Goal: Information Seeking & Learning: Find specific fact

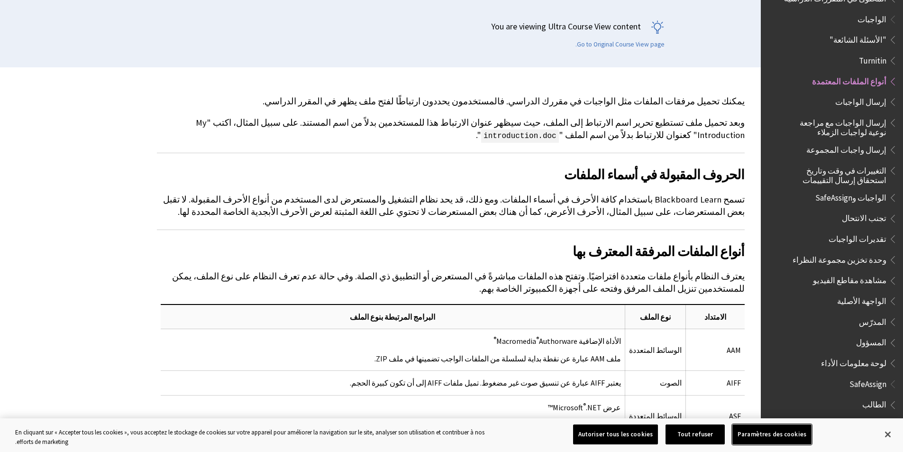
scroll to position [190, 0]
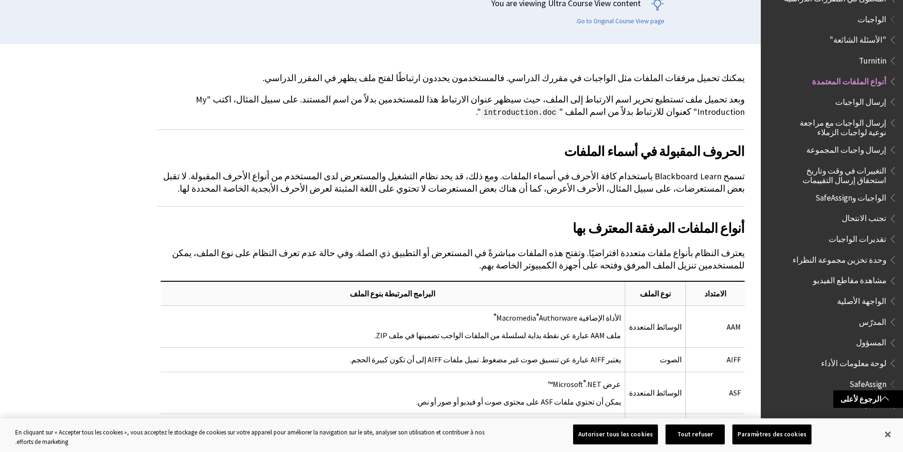
click at [221, 315] on td "الأداة الإضافية Macromedia ® Authorware ® ملف AAM عبارة عن نقطة بداية لسلسلة من…" at bounding box center [393, 327] width 464 height 42
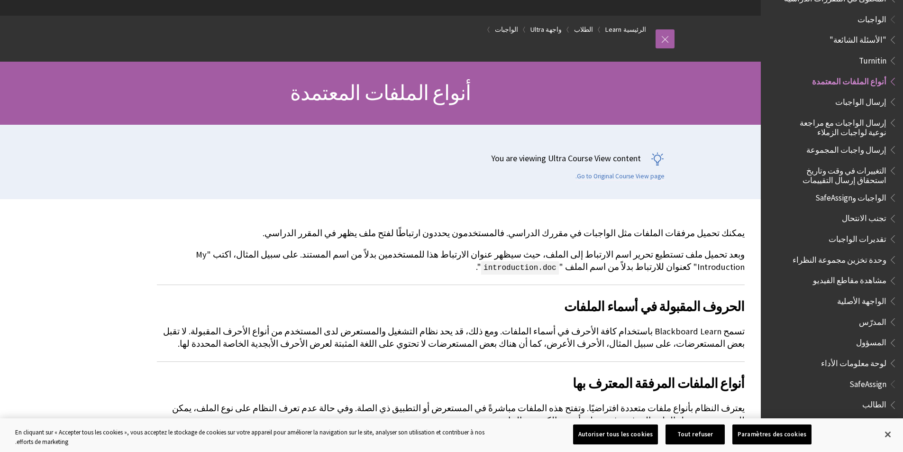
scroll to position [0, 0]
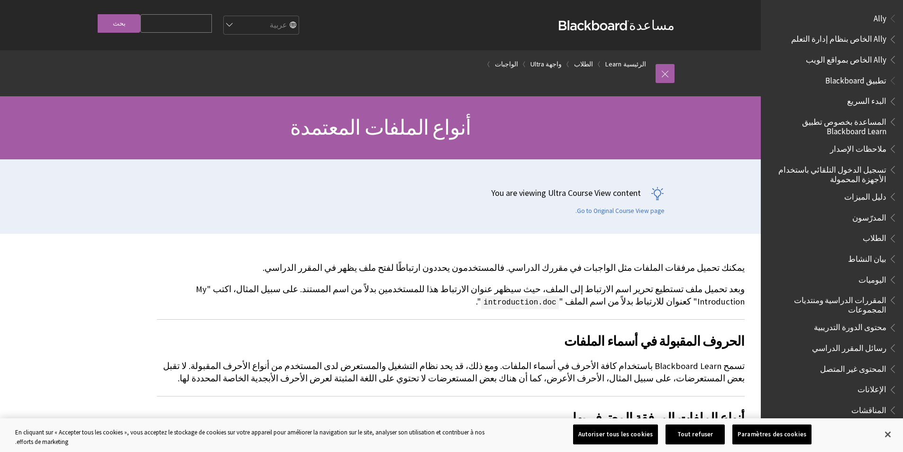
scroll to position [1086, 0]
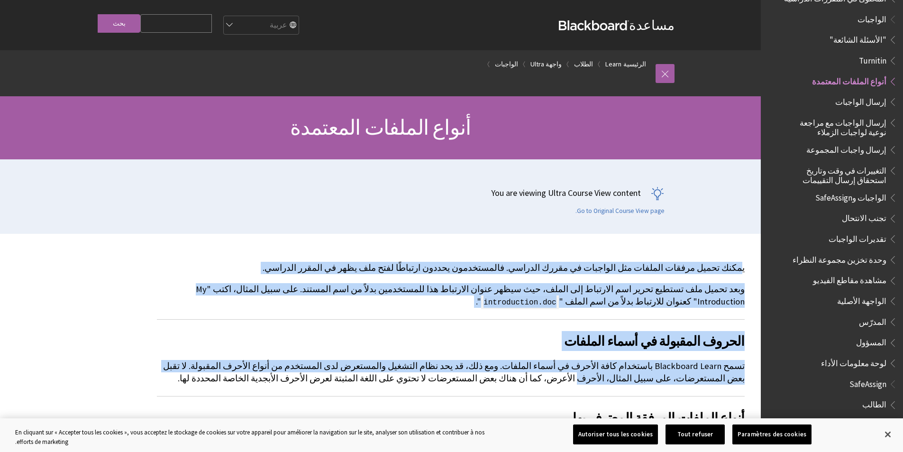
drag, startPoint x: 743, startPoint y: 266, endPoint x: 66, endPoint y: 345, distance: 680.9
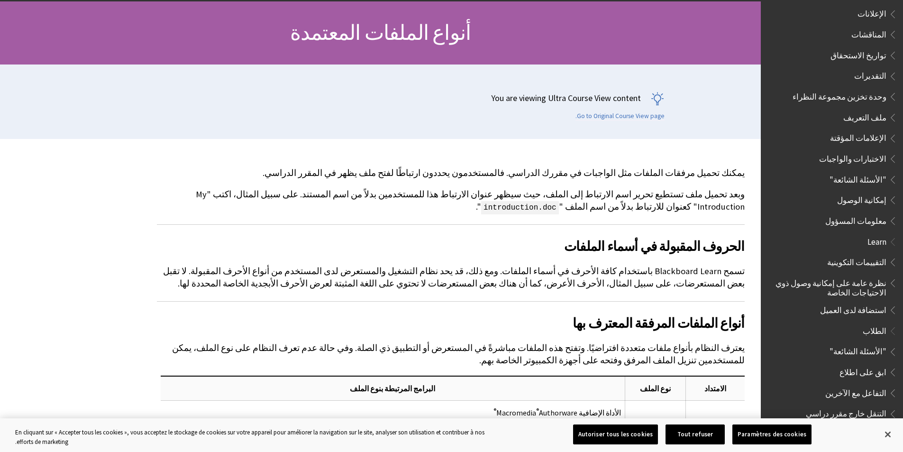
scroll to position [47, 0]
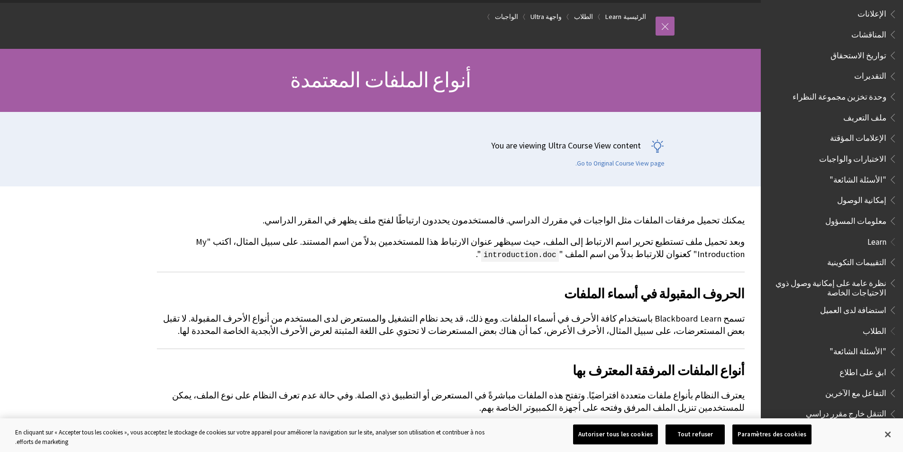
click at [344, 334] on p "تسمح Blackboard Learn باستخدام كافة الأحرف في أسماء الملفات. ومع ذلك، قد يحد نظ…" at bounding box center [451, 324] width 588 height 25
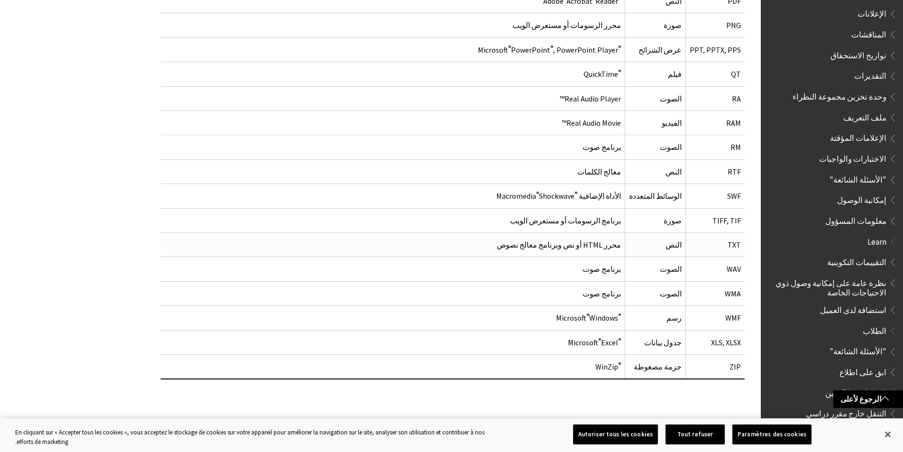
scroll to position [1090, 0]
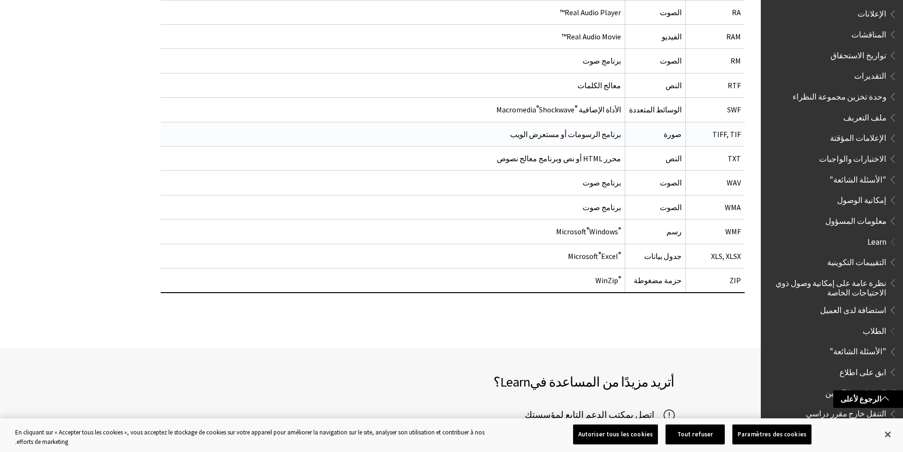
click at [663, 137] on td "صورة" at bounding box center [655, 134] width 61 height 24
click at [676, 133] on td "صورة" at bounding box center [655, 134] width 61 height 24
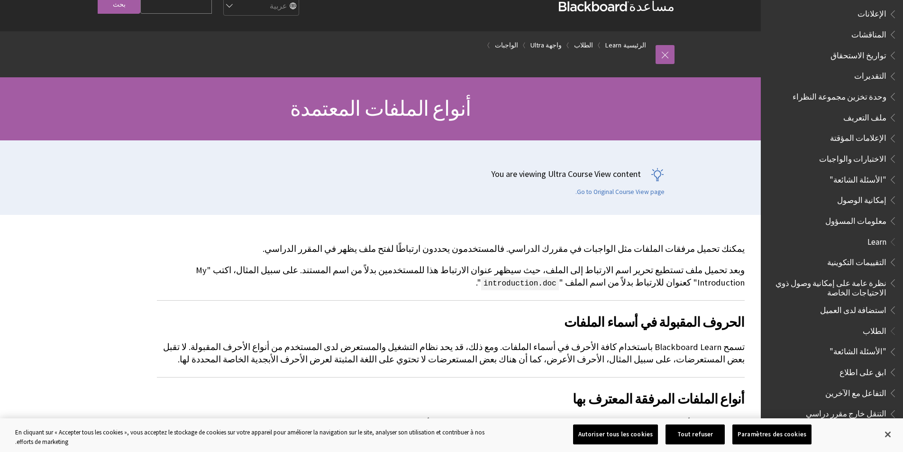
scroll to position [0, 0]
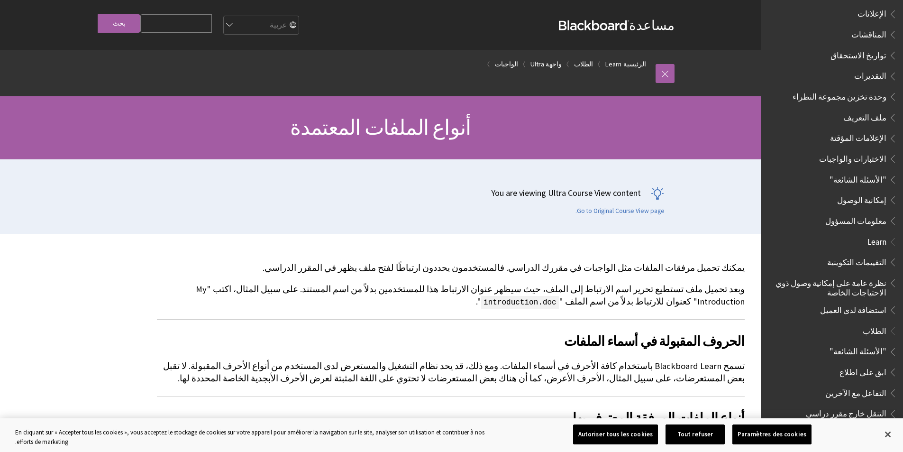
click at [299, 23] on select "English عربية Català Cymraeg Deutsch Español Suomi Français עברית Italiano 日本語 …" at bounding box center [261, 25] width 76 height 19
click at [242, 16] on select "English عربية Català Cymraeg Deutsch Español Suomi Français עברית Italiano 日本語 …" at bounding box center [261, 25] width 76 height 19
click at [299, 24] on select "English عربية Català Cymraeg Deutsch Español Suomi Français עברית Italiano 日本語 …" at bounding box center [261, 25] width 76 height 19
select select "/ar-sa/Learn/Student/Ultra/Assignments/Supported_File_Types"
click at [242, 16] on select "English عربية Català Cymraeg Deutsch Español Suomi Français עברית Italiano 日本語 …" at bounding box center [261, 25] width 76 height 19
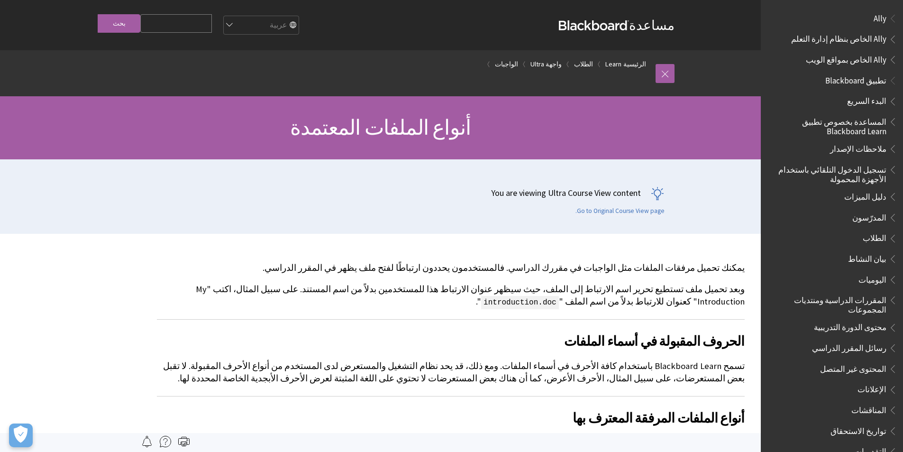
scroll to position [1086, 0]
